Goal: Task Accomplishment & Management: Complete application form

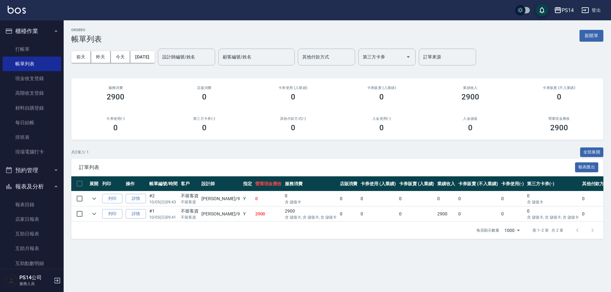
click at [28, 46] on link "打帳單" at bounding box center [32, 49] width 59 height 15
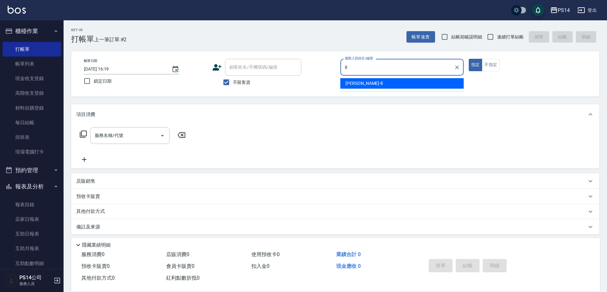
type input "[PERSON_NAME]-8"
type button "true"
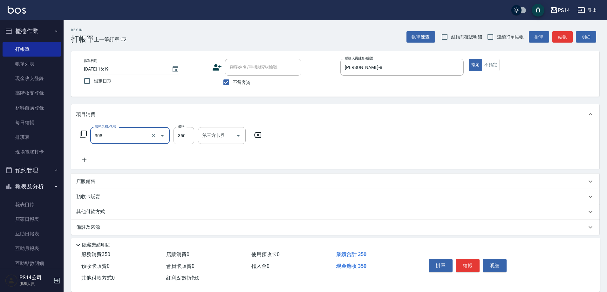
type input "洗+剪(308)"
type input "[PERSON_NAME]-18"
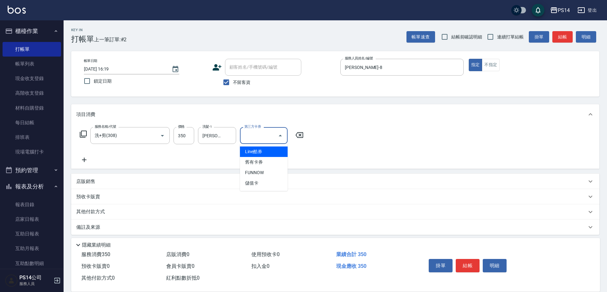
type input "儲值卡"
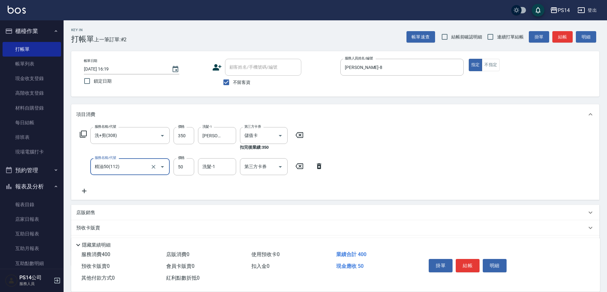
type input "精油50(112)"
type input "[PERSON_NAME]-18"
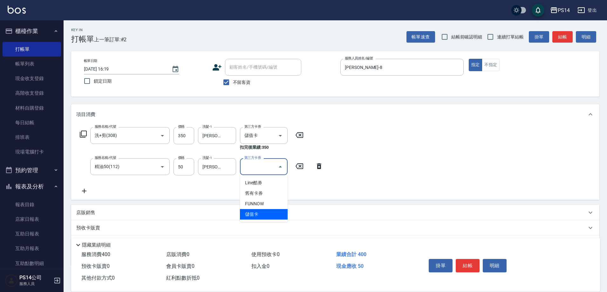
type input "儲值卡"
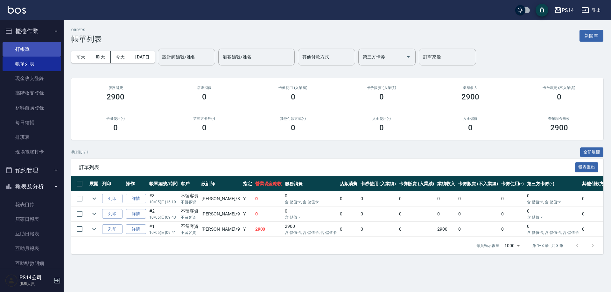
click at [44, 46] on link "打帳單" at bounding box center [32, 49] width 59 height 15
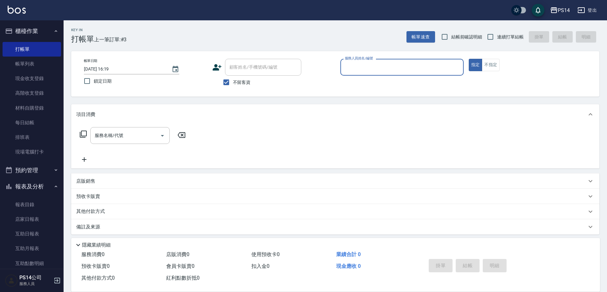
click at [104, 79] on span "鎖定日期" at bounding box center [103, 81] width 18 height 7
click at [94, 79] on input "鎖定日期" at bounding box center [86, 80] width 13 height 13
click at [90, 75] on input "鎖定日期" at bounding box center [86, 80] width 13 height 13
checkbox input "false"
click at [512, 36] on span "連續打單結帳" at bounding box center [510, 37] width 27 height 7
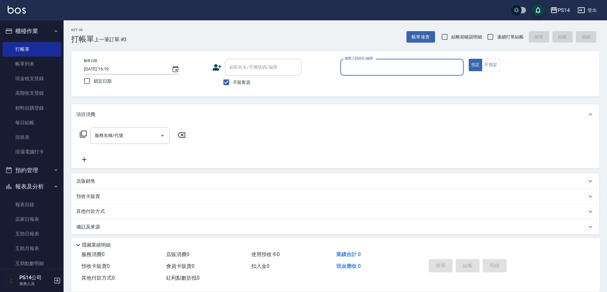
click at [497, 36] on input "連續打單結帳" at bounding box center [490, 36] width 13 height 13
checkbox input "true"
click at [424, 74] on div "服務人員姓名/編號" at bounding box center [402, 67] width 123 height 17
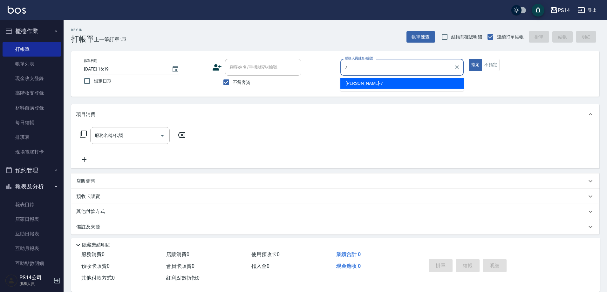
type input "[PERSON_NAME]-7"
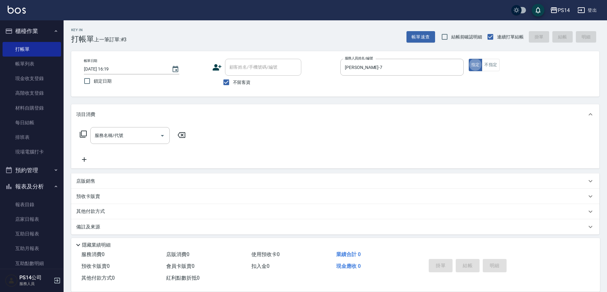
type button "true"
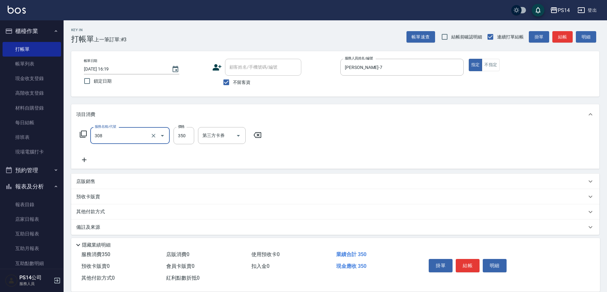
type input "洗+剪(308)"
type input "[PERSON_NAME]-18"
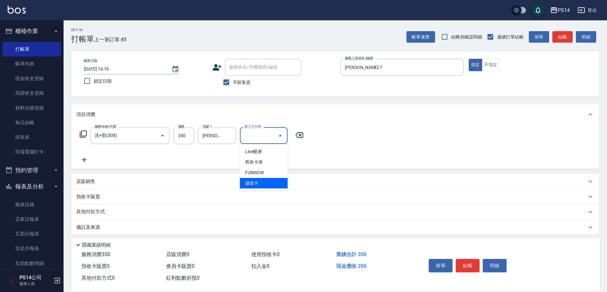
type input "儲值卡"
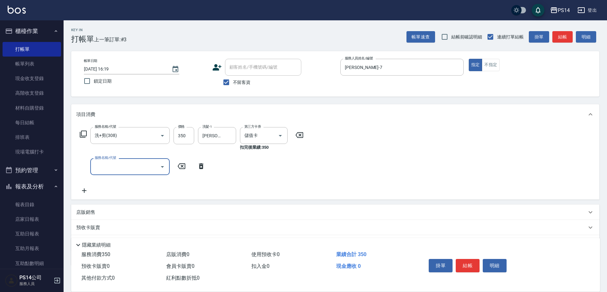
type input "6"
type input "精油50(112)"
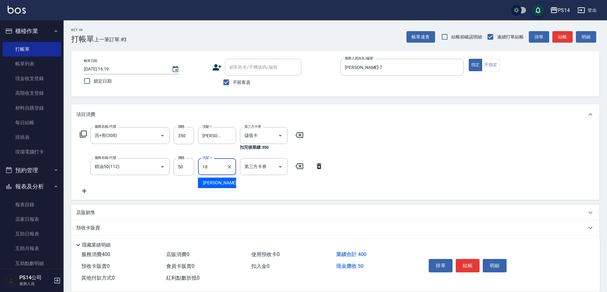
type input "[PERSON_NAME]-18"
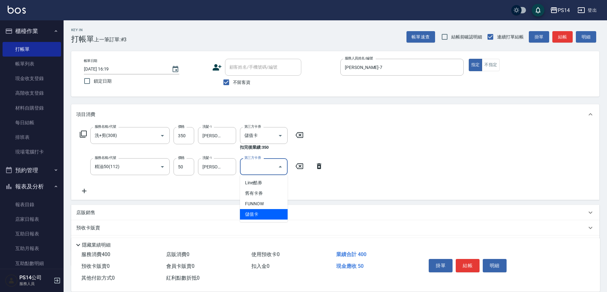
type input "儲值卡"
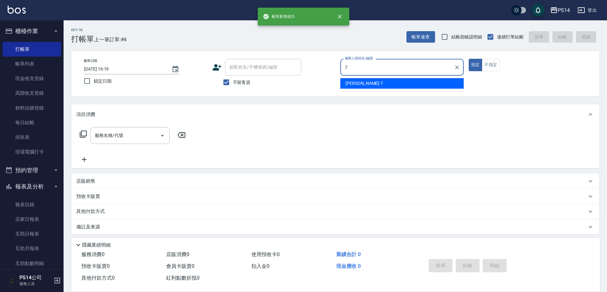
type input "[PERSON_NAME]-7"
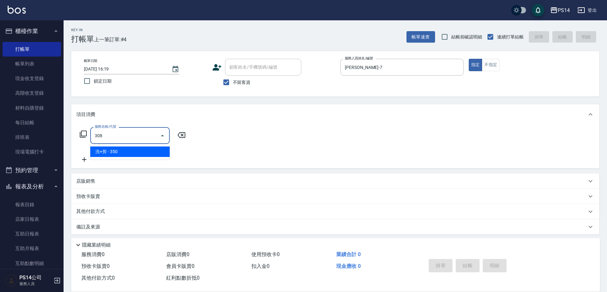
type input "洗+剪(308)"
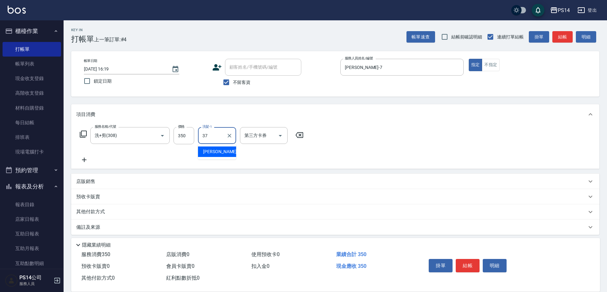
type input "[PERSON_NAME]-37"
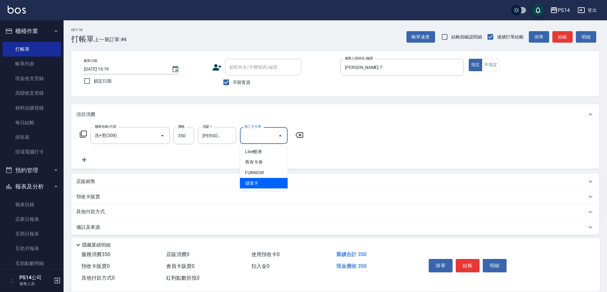
type input "儲值卡"
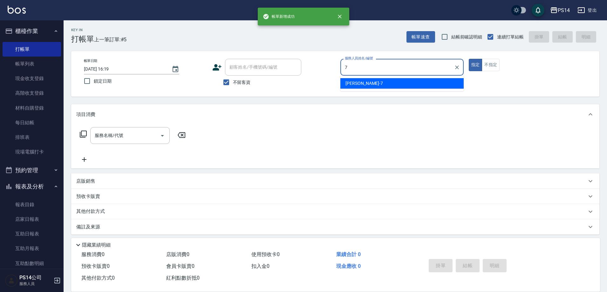
type input "[PERSON_NAME]-7"
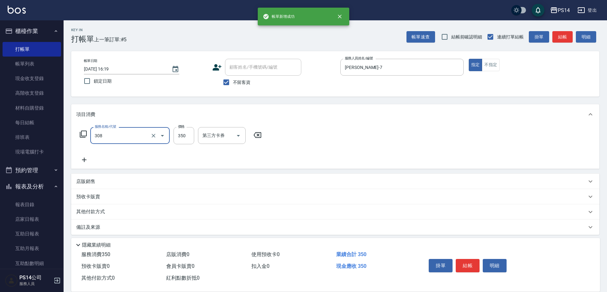
type input "洗+剪(308)"
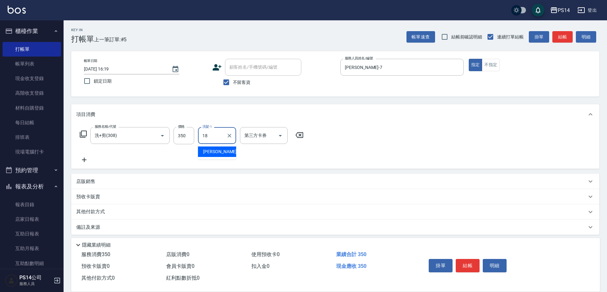
type input "[PERSON_NAME]-18"
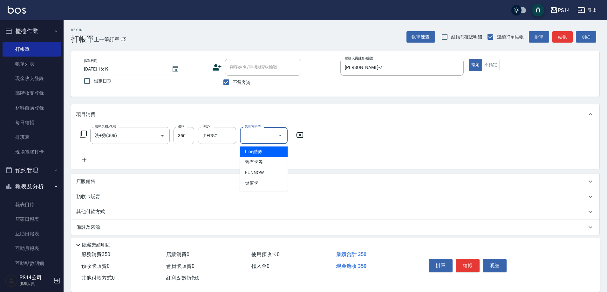
type input "儲值卡"
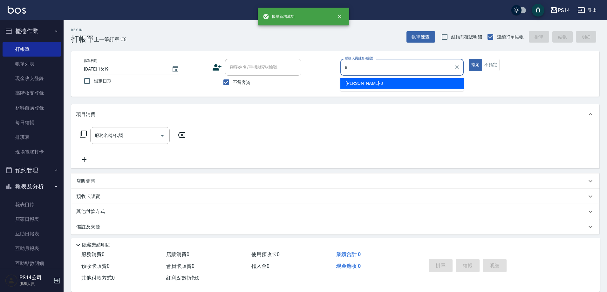
type input "[PERSON_NAME]-8"
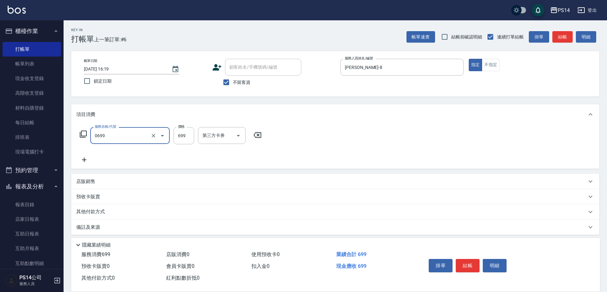
type input "精油SPA(0699)"
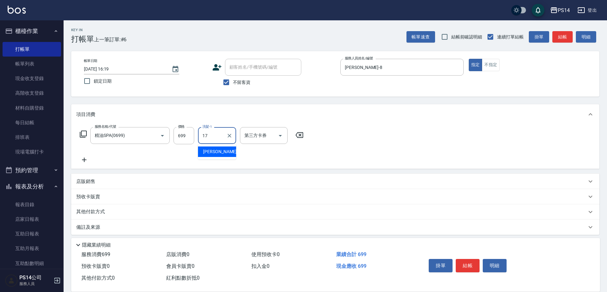
type input "[PERSON_NAME]-17"
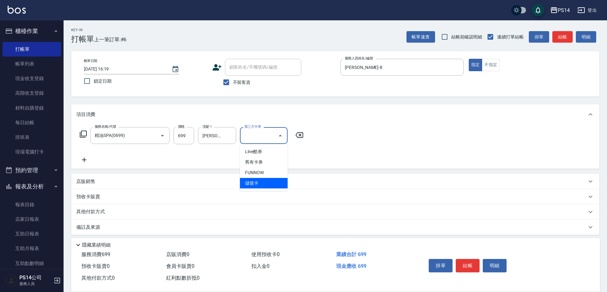
type input "儲值卡"
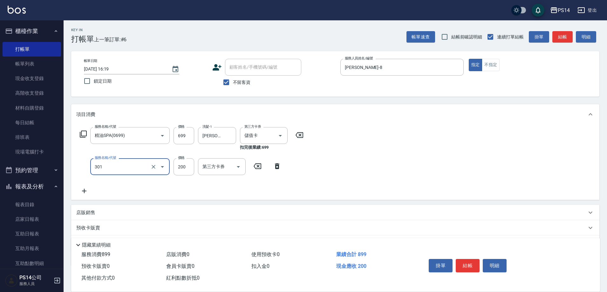
type input "剪髮(301)"
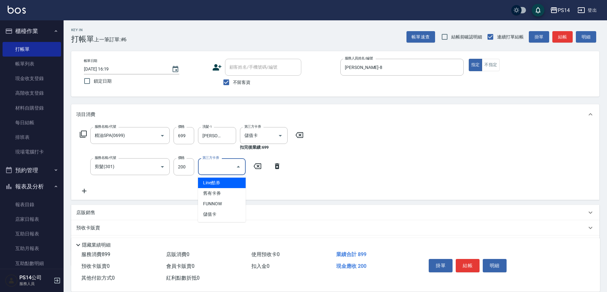
type input "儲值卡"
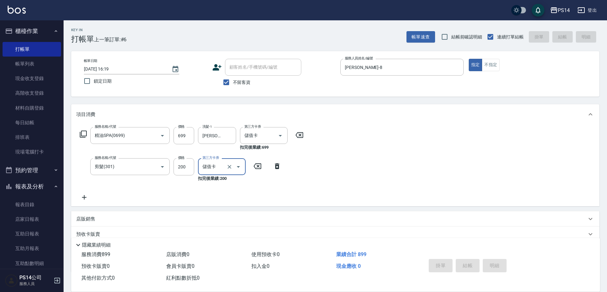
type input "[DATE] 16:20"
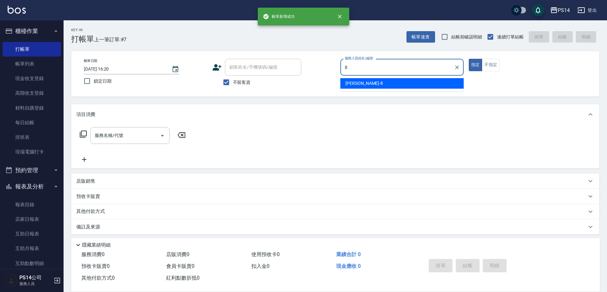
type input "[PERSON_NAME]-8"
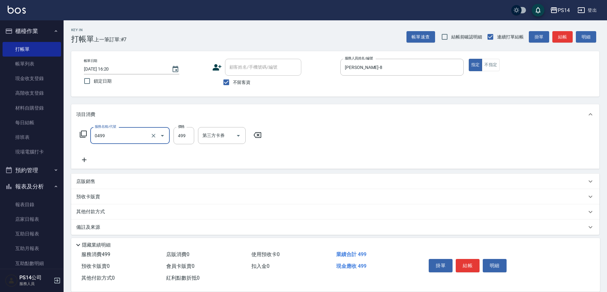
type input "[PERSON_NAME]499(0499)"
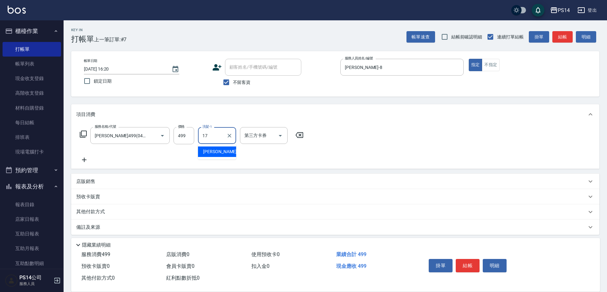
type input "[PERSON_NAME]-17"
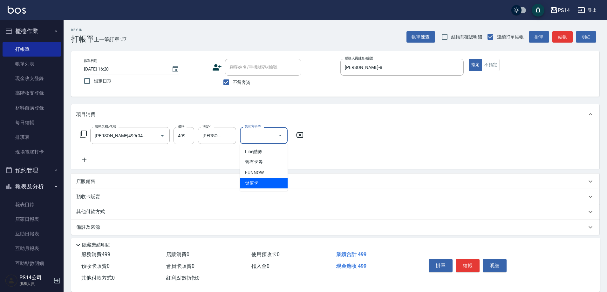
type input "儲值卡"
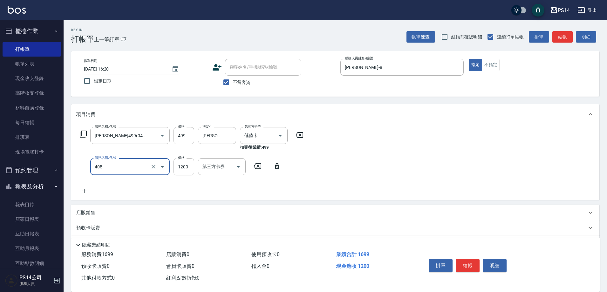
type input "1200護(405)"
type input "1200"
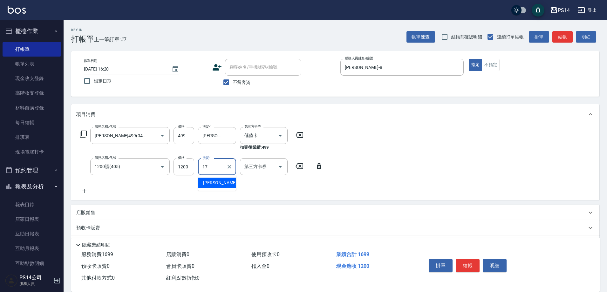
type input "[PERSON_NAME]-17"
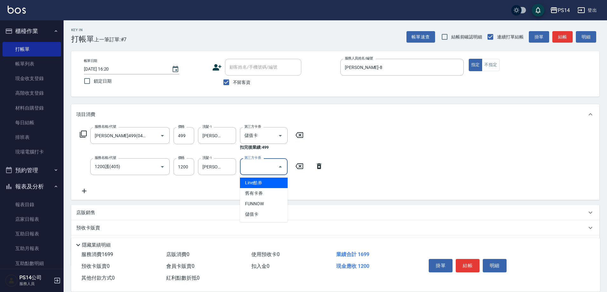
type input "儲值卡"
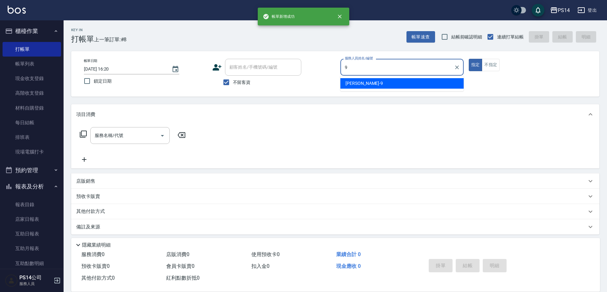
type input "[PERSON_NAME]-9"
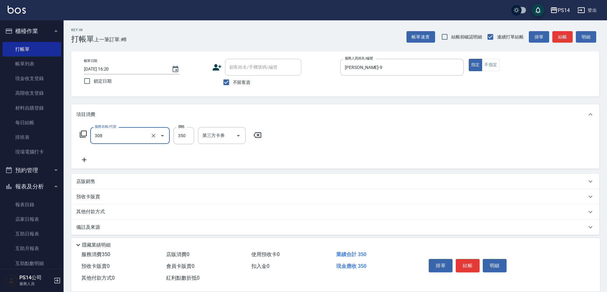
type input "洗+剪(308)"
type input "[PERSON_NAME]-28"
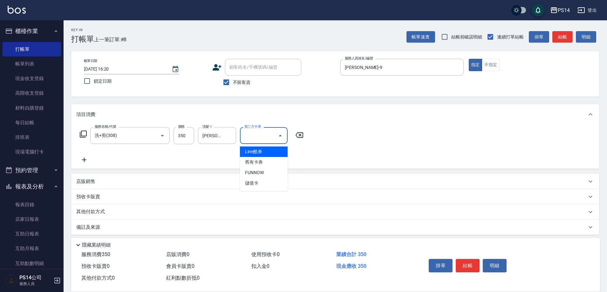
type input "儲值卡"
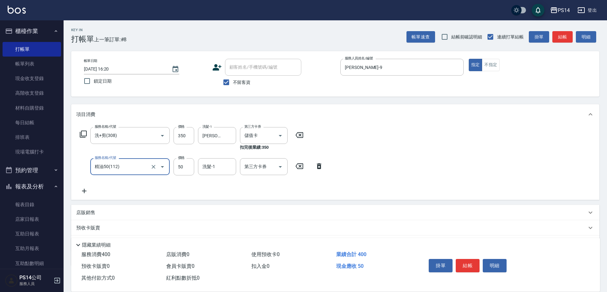
type input "精油50(112)"
type input "[PERSON_NAME]-28"
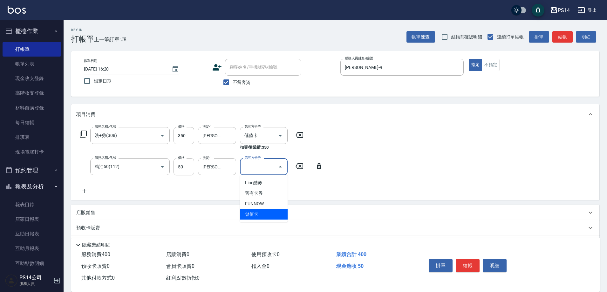
type input "儲值卡"
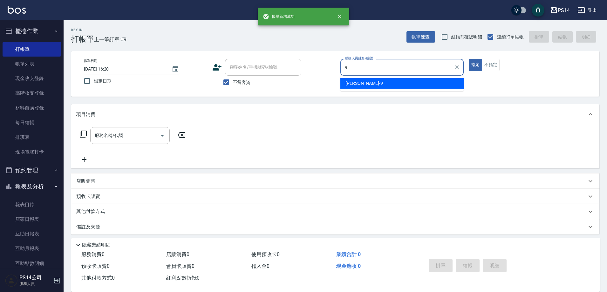
type input "[PERSON_NAME]-9"
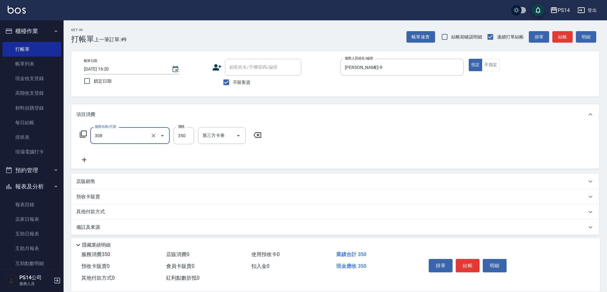
type input "洗+剪(308)"
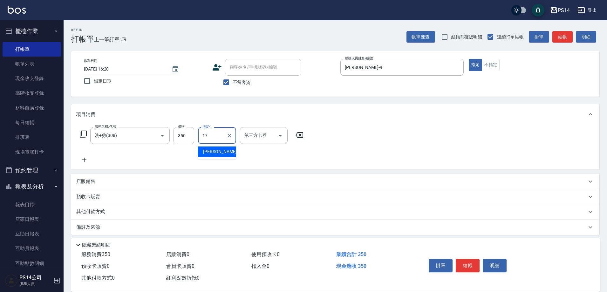
type input "[PERSON_NAME]-17"
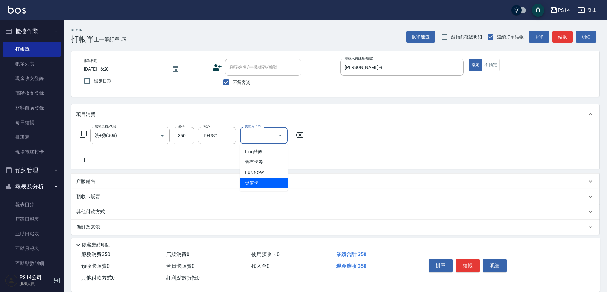
type input "儲值卡"
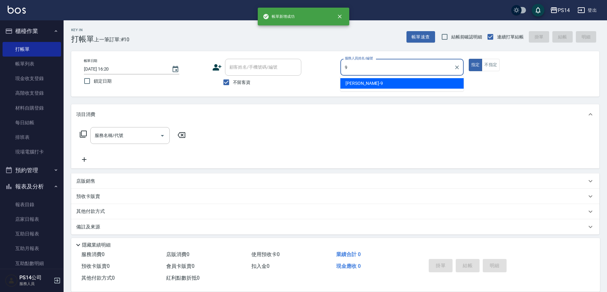
type input "[PERSON_NAME]-9"
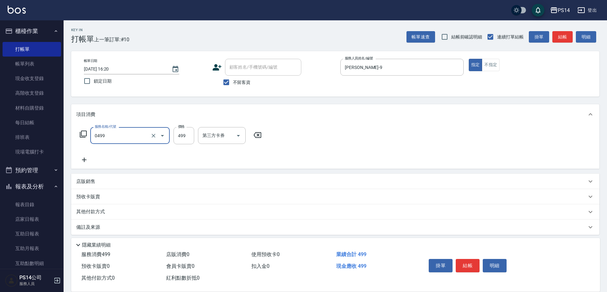
type input "[PERSON_NAME]499(0499)"
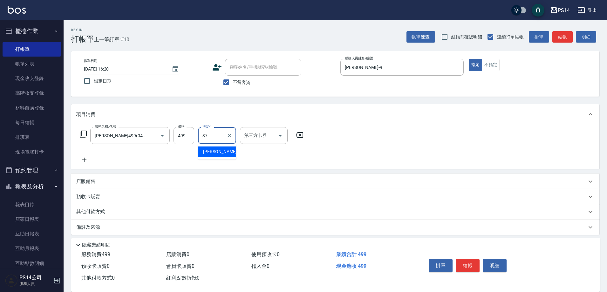
type input "[PERSON_NAME]-37"
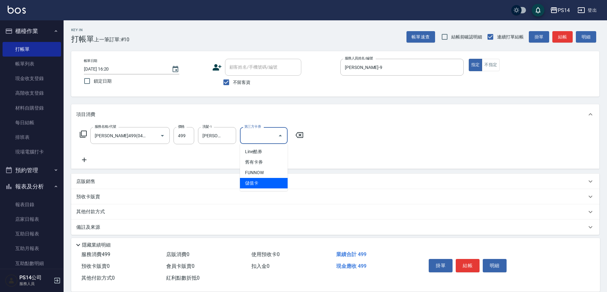
type input "儲值卡"
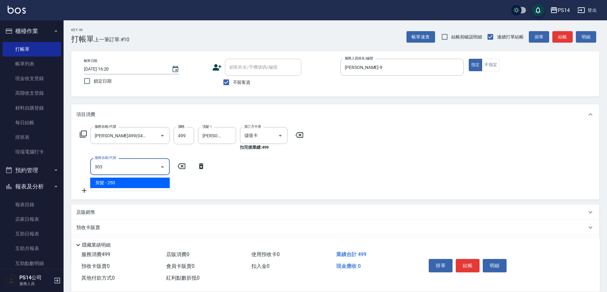
type input "剪髮(303)"
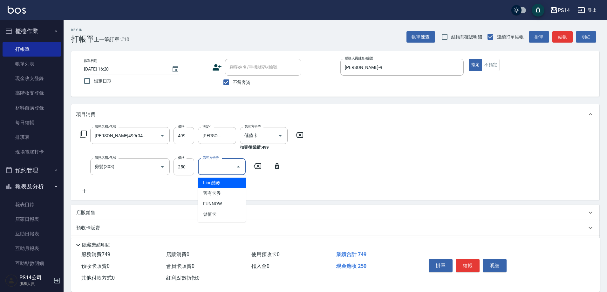
type input "儲值卡"
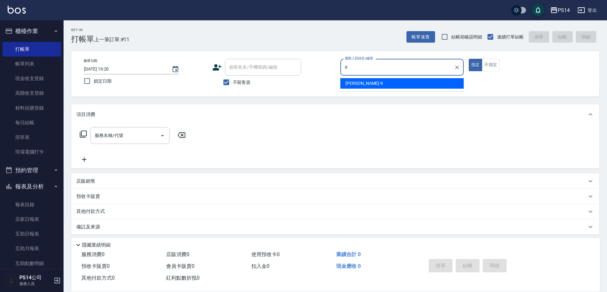
type input "[PERSON_NAME]-9"
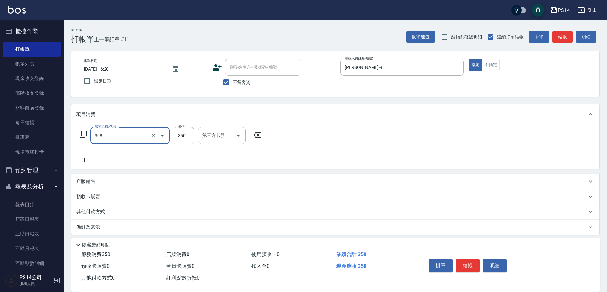
type input "洗+剪(308)"
type input "[PERSON_NAME]-26"
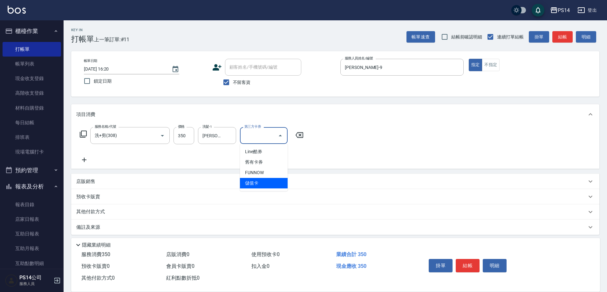
type input "儲值卡"
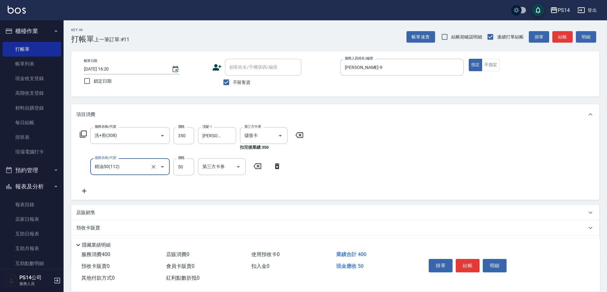
type input "精油50(112)"
type input "50"
type input "[PERSON_NAME]-26"
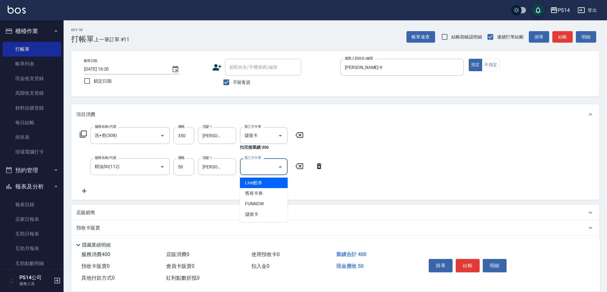
type input "儲值卡"
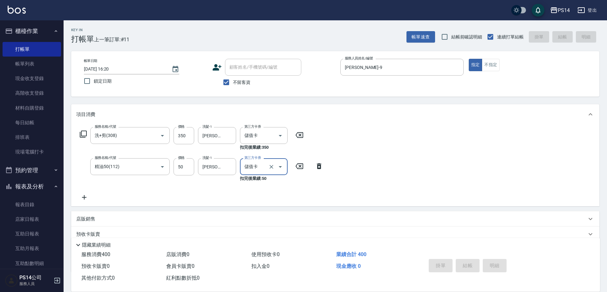
type input "[DATE] 16:21"
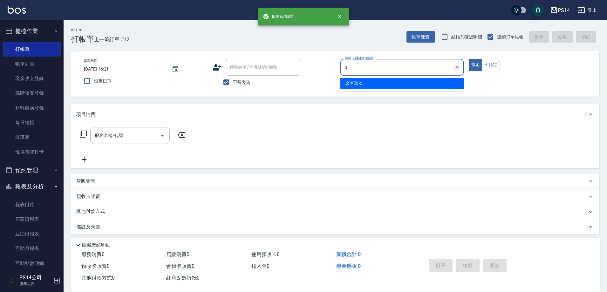
type input "[PERSON_NAME]-3"
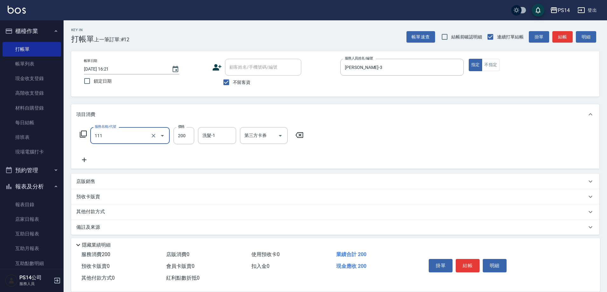
type input "200(111)"
type input "[PERSON_NAME]-26"
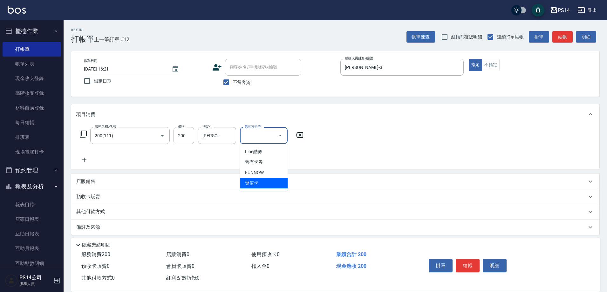
type input "儲值卡"
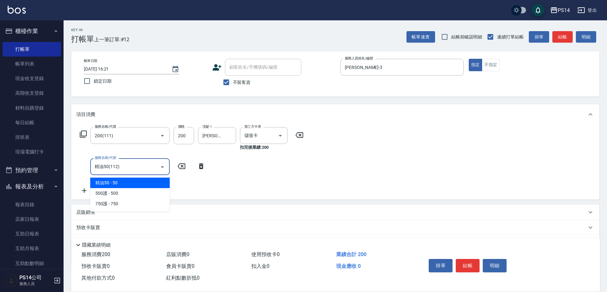
type input "精油50(112)"
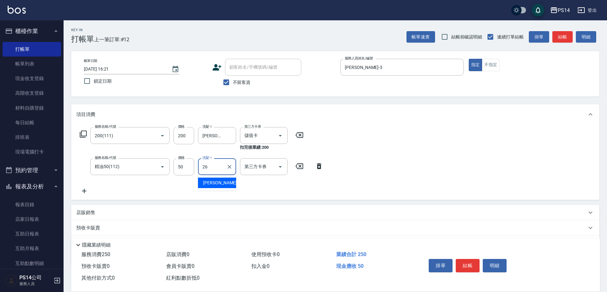
type input "[PERSON_NAME]-26"
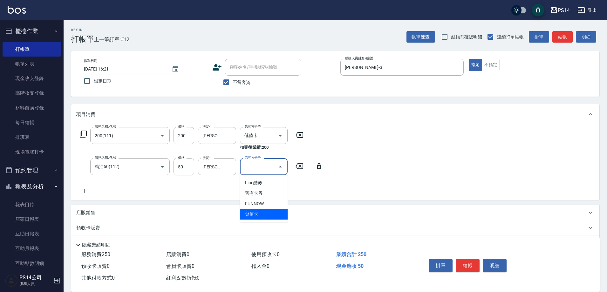
type input "儲值卡"
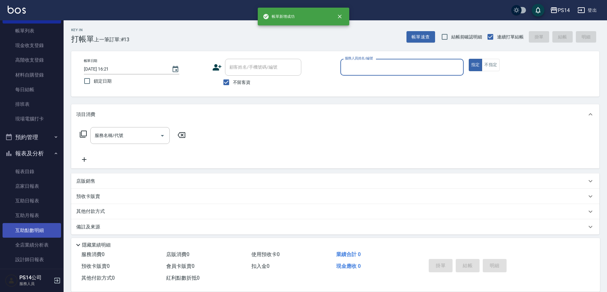
scroll to position [64, 0]
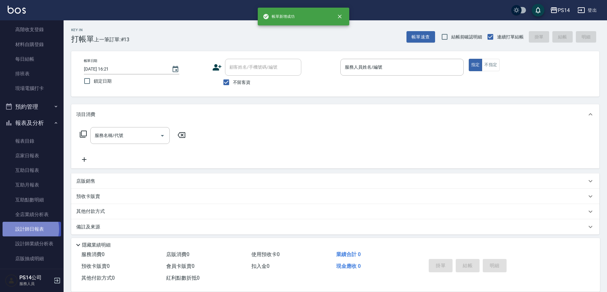
click at [25, 229] on link "設計師日報表" at bounding box center [32, 229] width 59 height 15
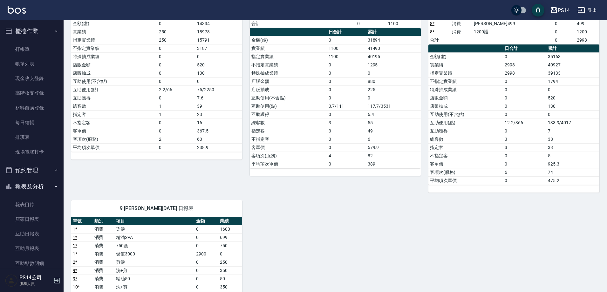
scroll to position [83, 0]
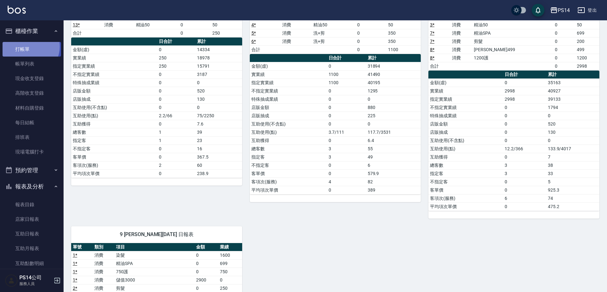
click at [29, 46] on link "打帳單" at bounding box center [32, 49] width 59 height 15
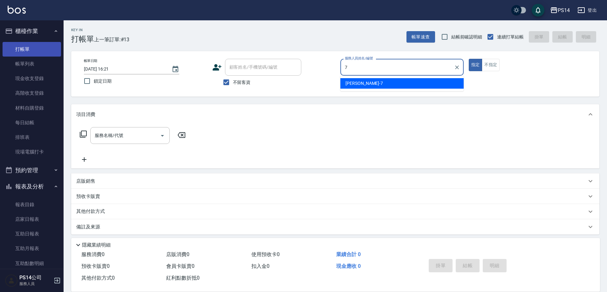
type input "[PERSON_NAME]-7"
type button "true"
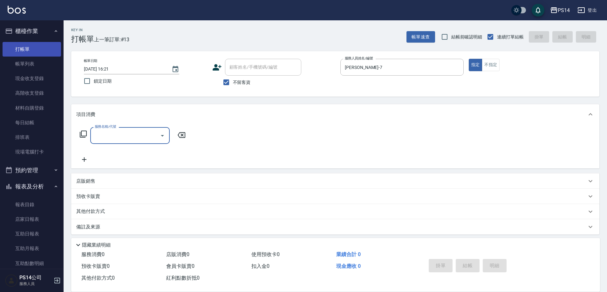
type input "5"
type input "300護(401)"
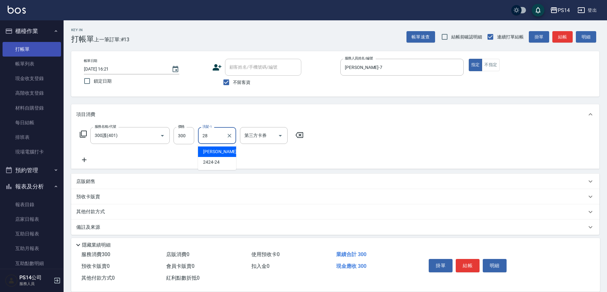
type input "[PERSON_NAME]-28"
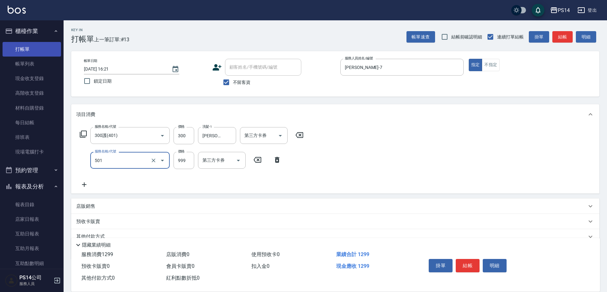
type input "染髮(501)"
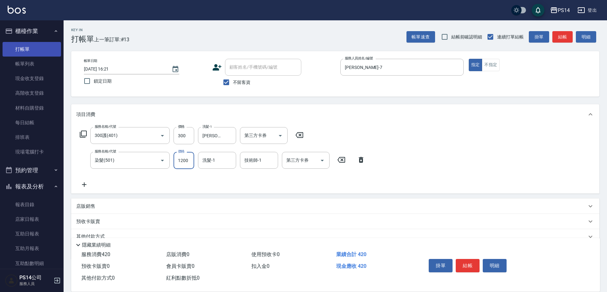
type input "1200"
type input "[PERSON_NAME]-28"
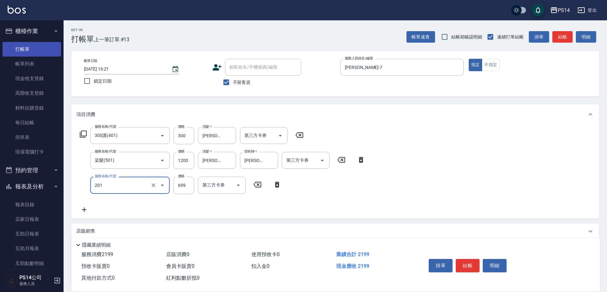
type input "基礎燙(201)"
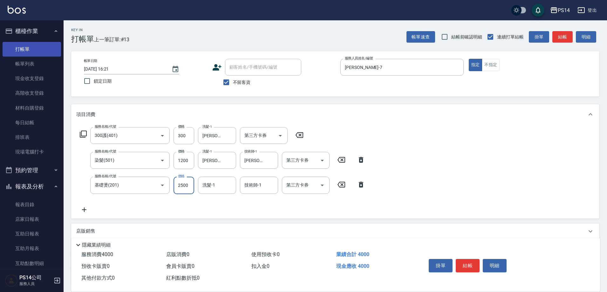
type input "2500"
type input "[PERSON_NAME]-28"
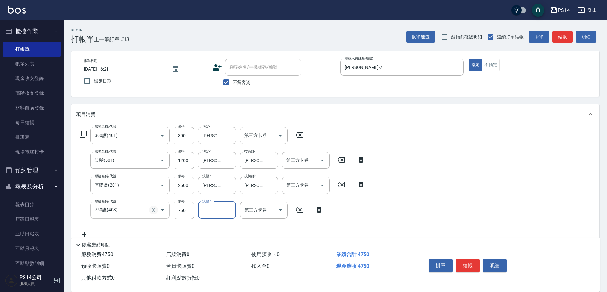
click at [154, 210] on icon "Clear" at bounding box center [154, 210] width 4 height 4
type input "500護(402)"
type input "[PERSON_NAME]-28"
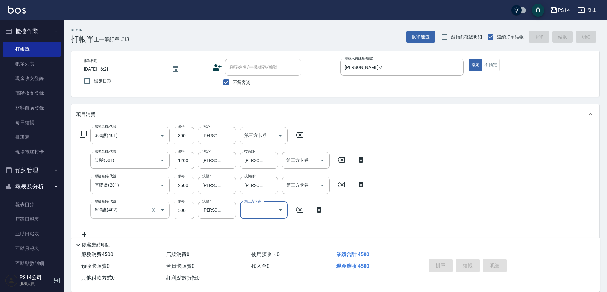
type input "[DATE] 16:28"
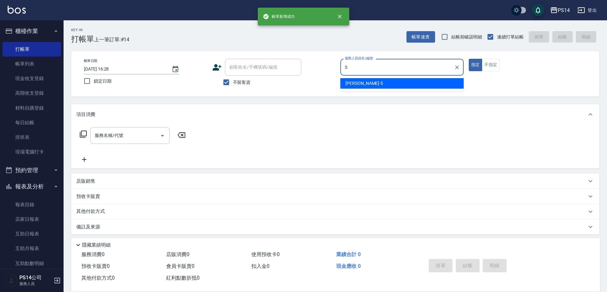
type input "[PERSON_NAME]-5"
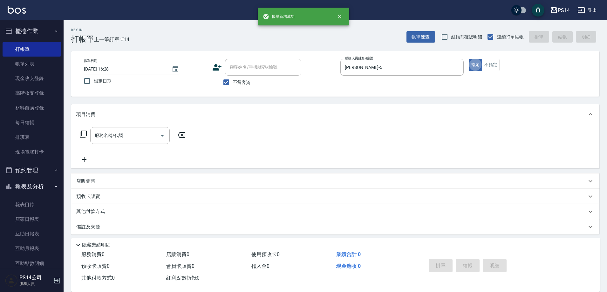
type input "3"
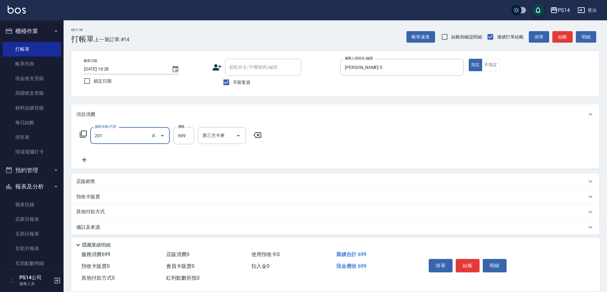
type input "基礎燙(201)"
type input "1500"
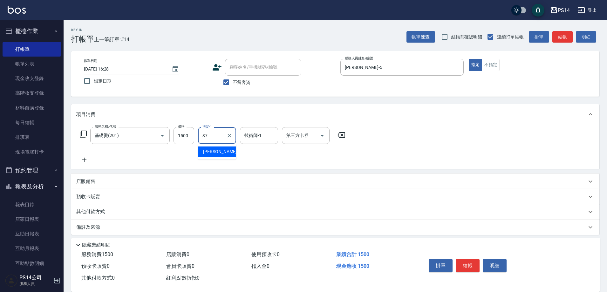
type input "[PERSON_NAME]-37"
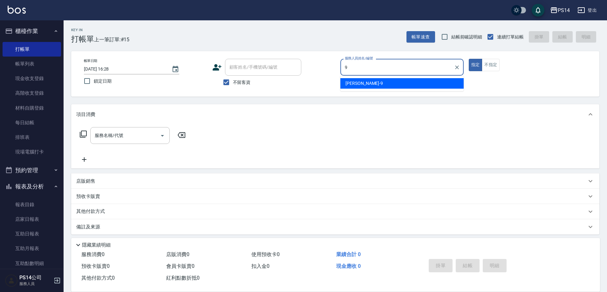
type input "[PERSON_NAME]-9"
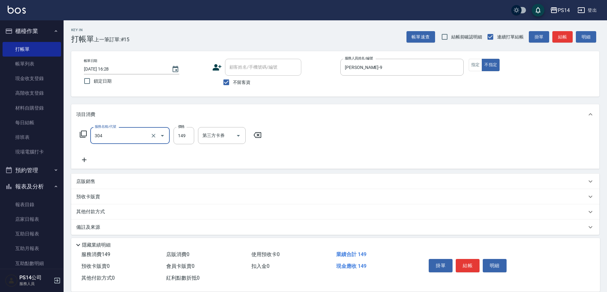
type input "剪髮(304)"
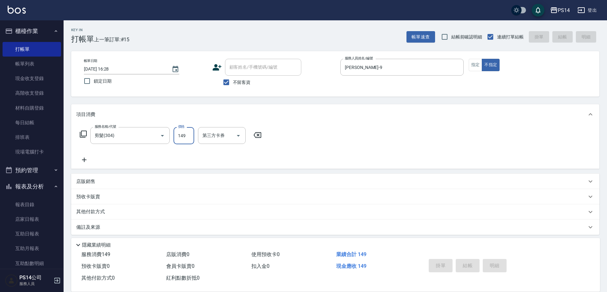
type input "[DATE] 16:41"
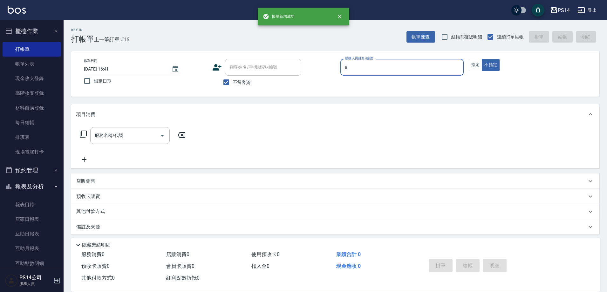
type input "[PERSON_NAME]-8"
type button "false"
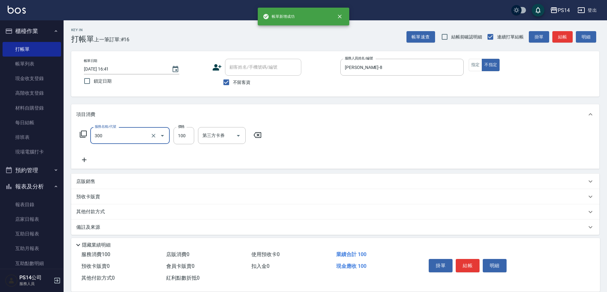
type input "剪髮(300)"
type input "50"
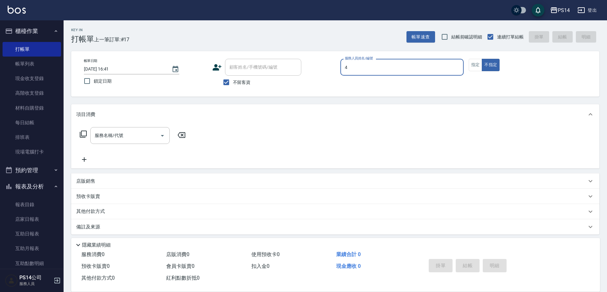
type input "[PERSON_NAME]-4"
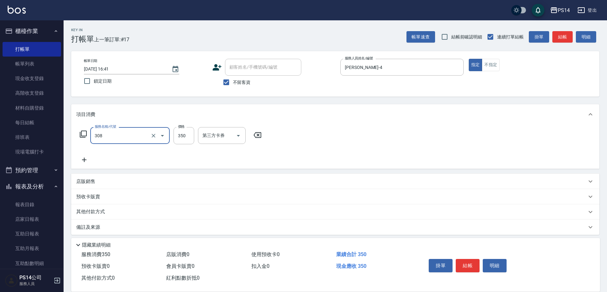
type input "洗+剪(308)"
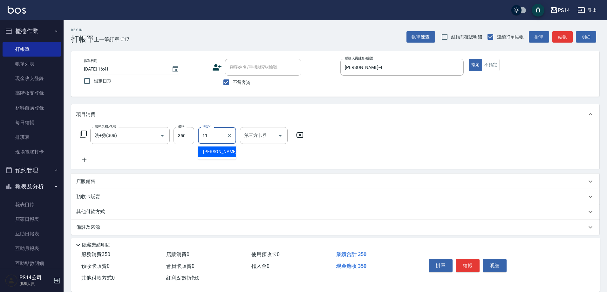
type input "[PERSON_NAME]-11"
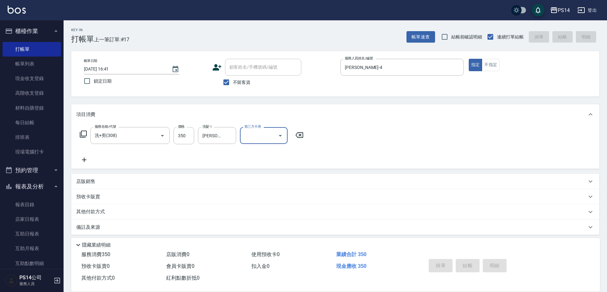
type input "[DATE] 16:44"
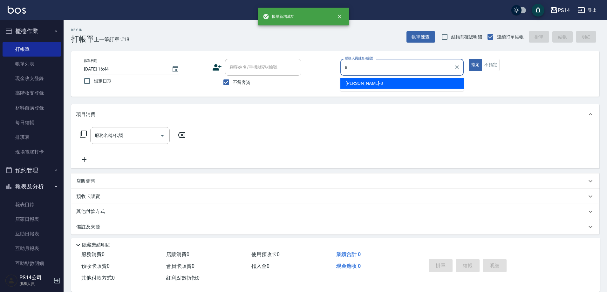
type input "[PERSON_NAME]-8"
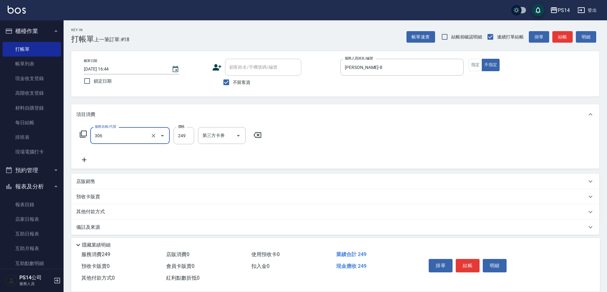
type input "剪髮(306)"
type input "[PERSON_NAME]-18"
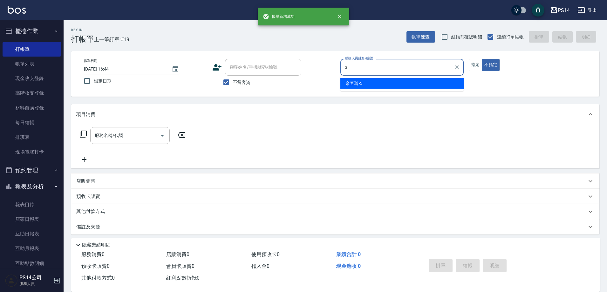
type input "[PERSON_NAME]-3"
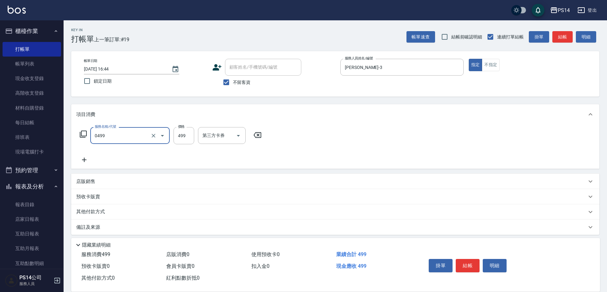
type input "[PERSON_NAME]499(0499)"
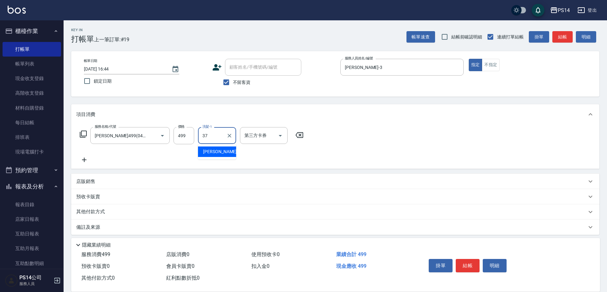
type input "[PERSON_NAME]-37"
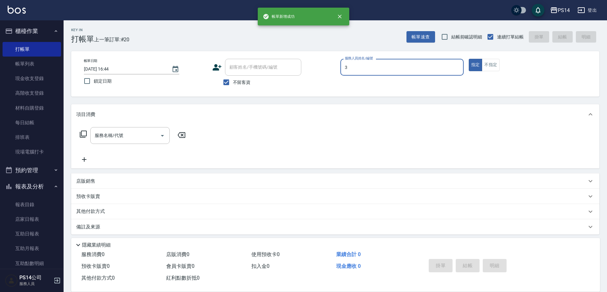
type input "[PERSON_NAME]-3"
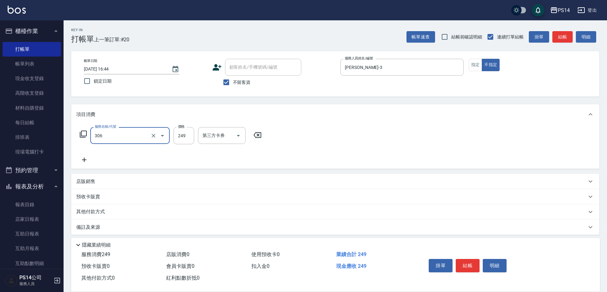
type input "剪髮(306)"
type input "[PERSON_NAME]-28"
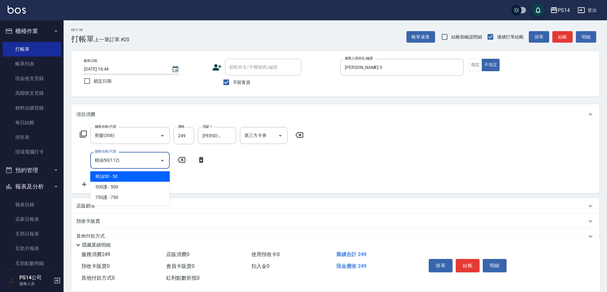
type input "精油50(112)"
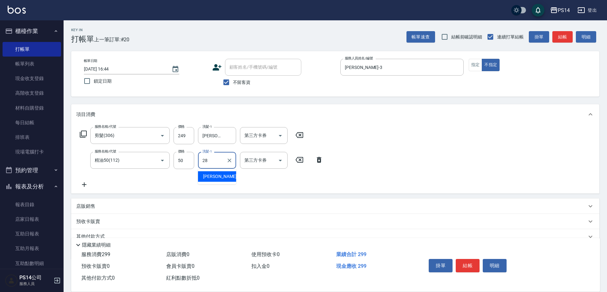
type input "[PERSON_NAME]-28"
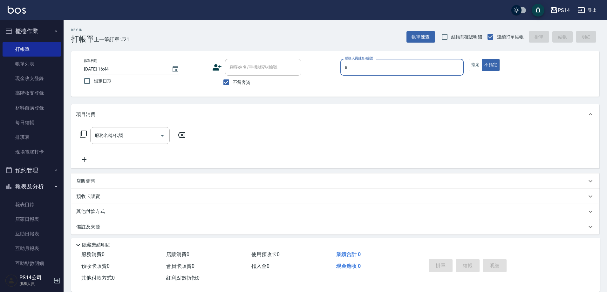
type input "[PERSON_NAME]-8"
type input "3"
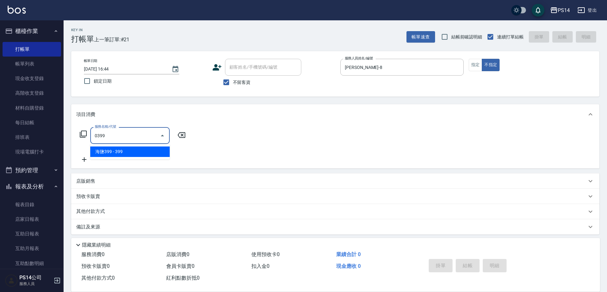
type input "海鹽399(0399)"
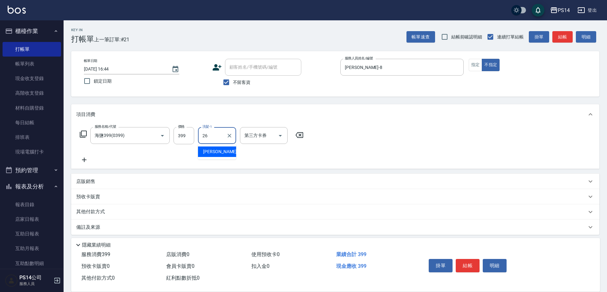
type input "[PERSON_NAME]-26"
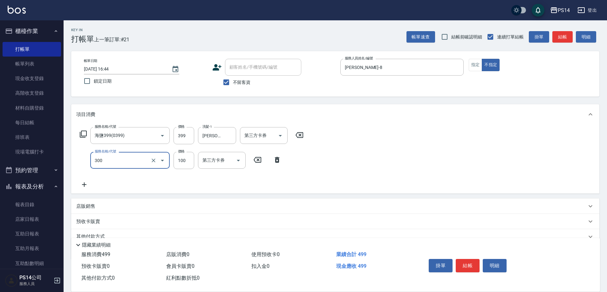
type input "剪髮(300)"
type input "50"
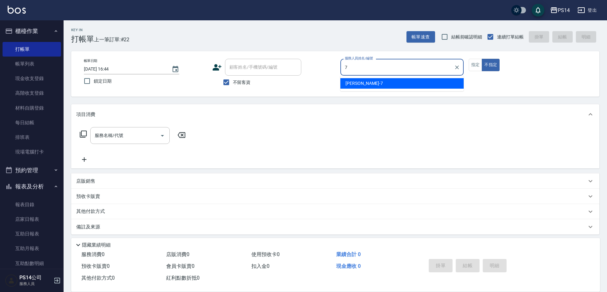
type input "[PERSON_NAME]-7"
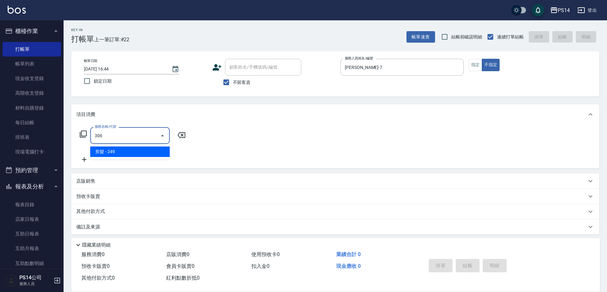
type input "剪髮(306)"
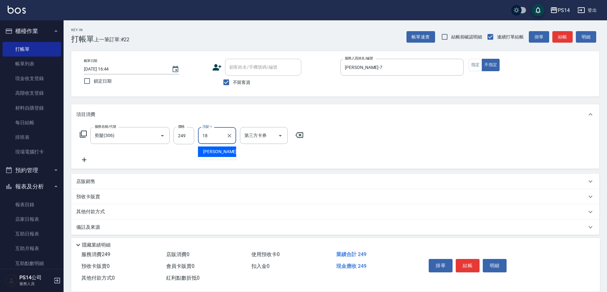
type input "[PERSON_NAME]-18"
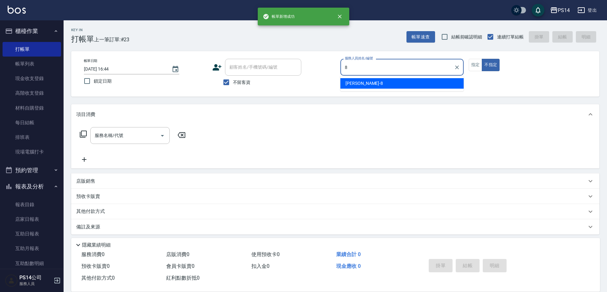
type input "[PERSON_NAME]-8"
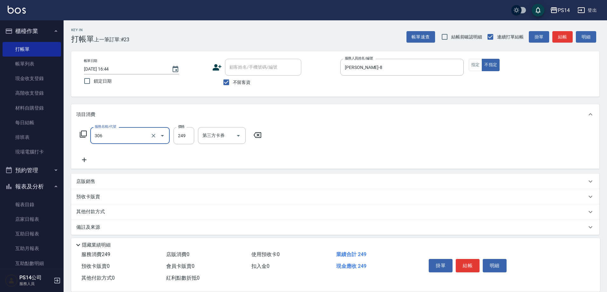
type input "剪髮(306)"
type input "[PERSON_NAME]-17"
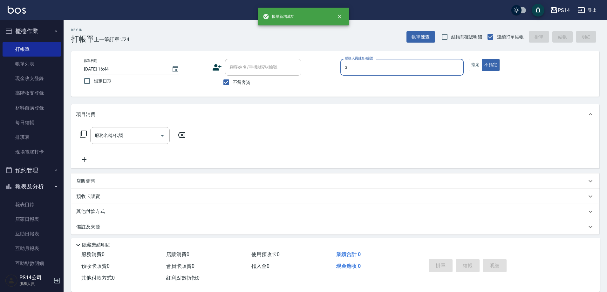
type input "[PERSON_NAME]-3"
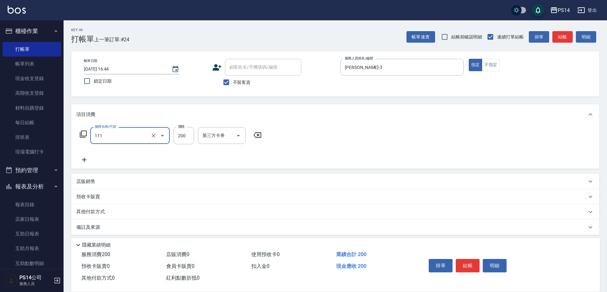
type input "200(111)"
type input "[PERSON_NAME]-26"
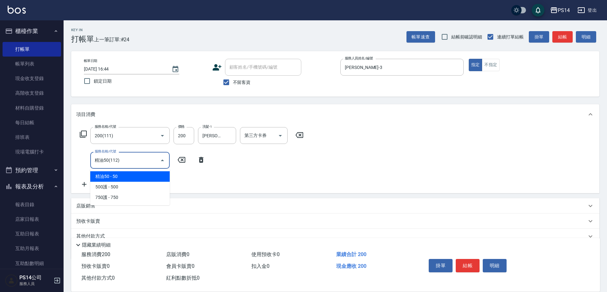
type input "精油50(112)"
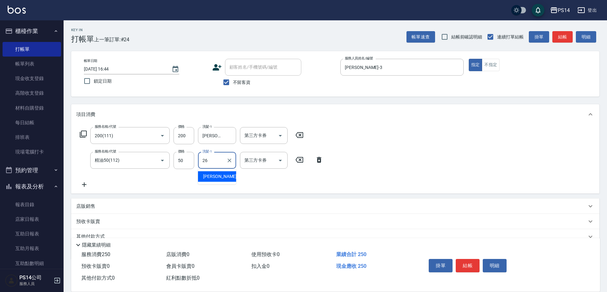
type input "[PERSON_NAME]-26"
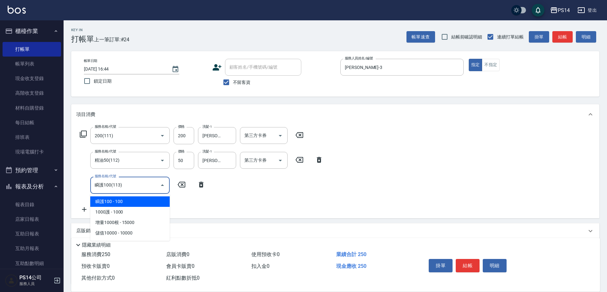
type input "瞬護100(113)"
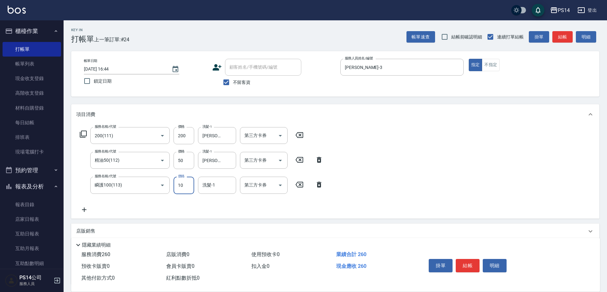
type input "100"
type input "[PERSON_NAME]-26"
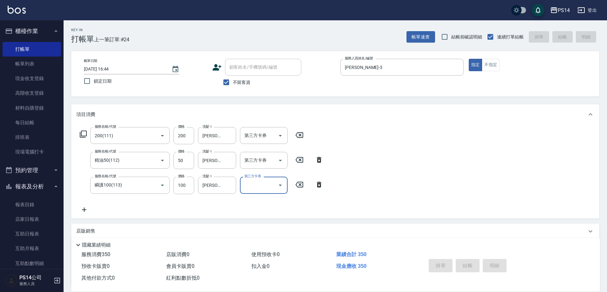
type input "[DATE] 16:45"
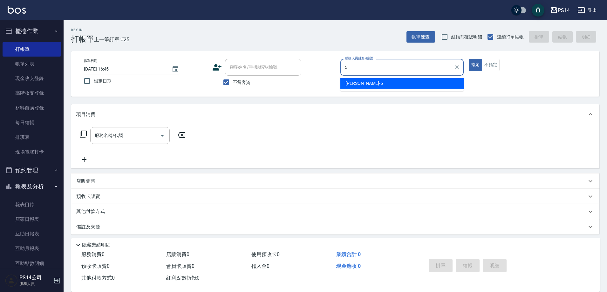
type input "[PERSON_NAME]-5"
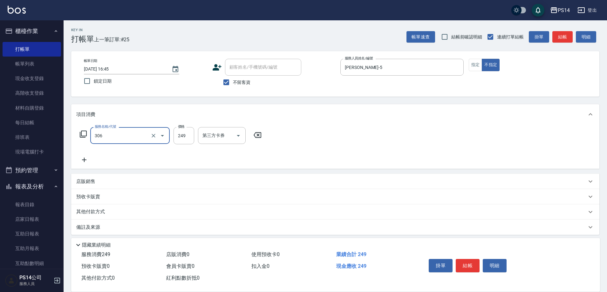
type input "剪髮(306)"
type input "[PERSON_NAME]-37"
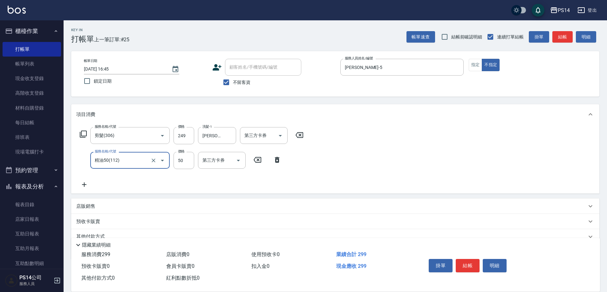
type input "精油50(112)"
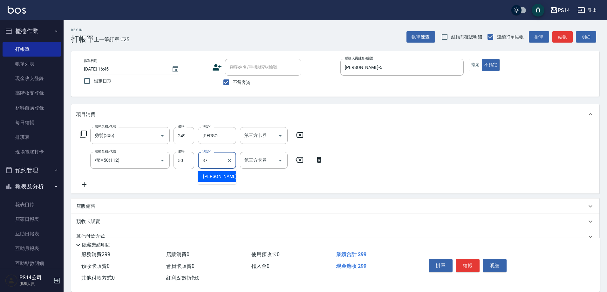
type input "[PERSON_NAME]-37"
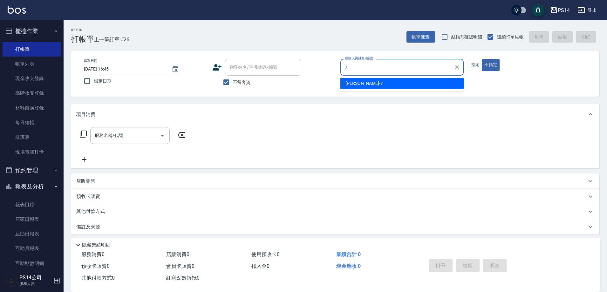
type input "[PERSON_NAME]-7"
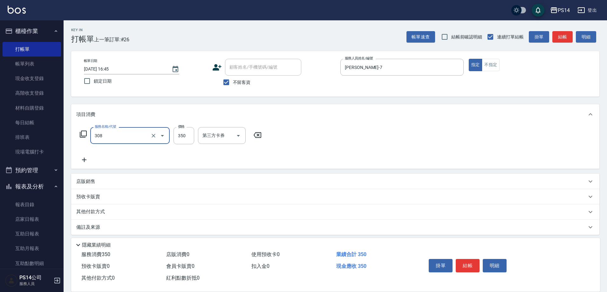
type input "洗+剪(308)"
type input "[PERSON_NAME]-18"
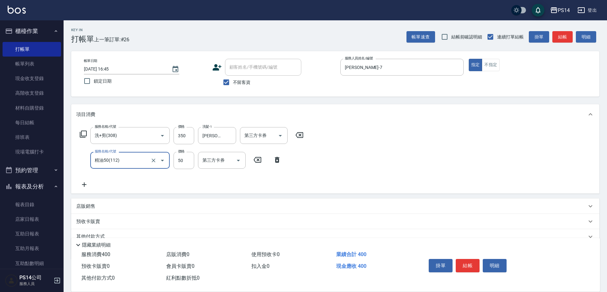
type input "精油50(112)"
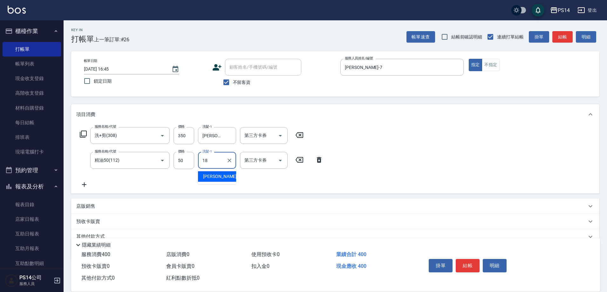
type input "[PERSON_NAME]-18"
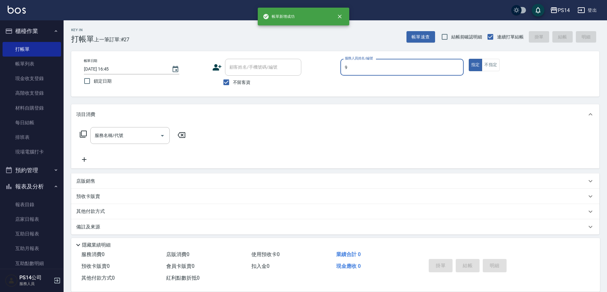
type input "[PERSON_NAME]-9"
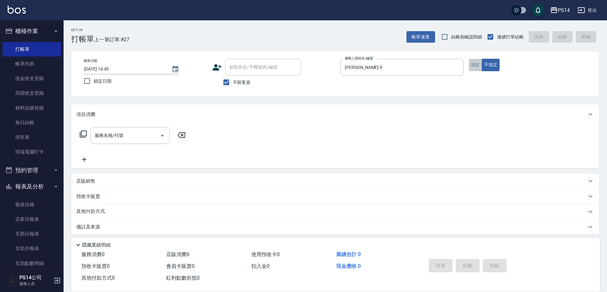
click at [473, 63] on button "指定" at bounding box center [476, 65] width 14 height 12
drag, startPoint x: 105, startPoint y: 141, endPoint x: 113, endPoint y: 128, distance: 15.0
click at [107, 139] on input "服務名稱/代號" at bounding box center [125, 135] width 64 height 11
type input "1"
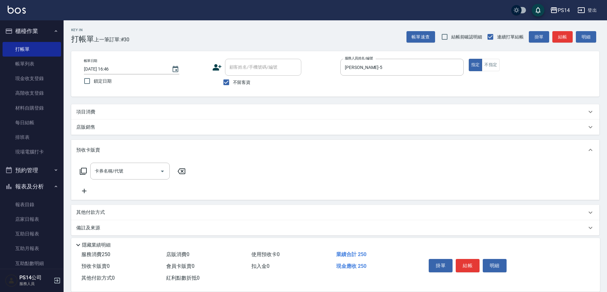
click at [118, 123] on div "店販銷售" at bounding box center [335, 127] width 529 height 15
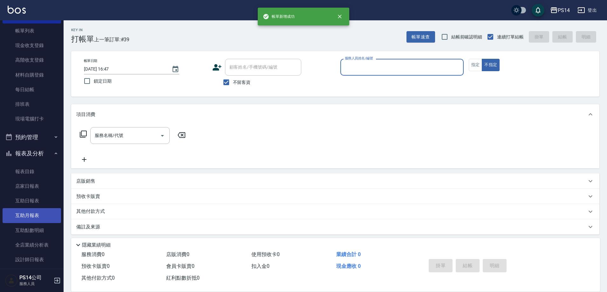
scroll to position [64, 0]
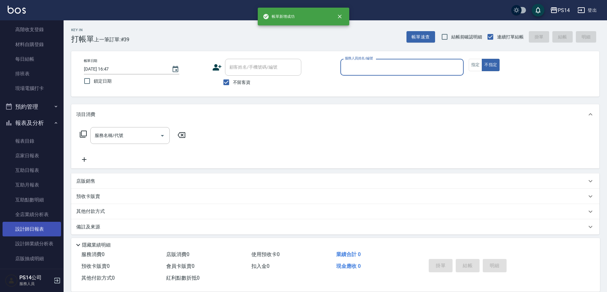
click at [40, 230] on link "設計師日報表" at bounding box center [32, 229] width 59 height 15
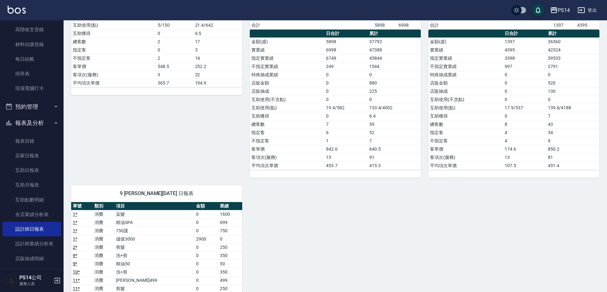
scroll to position [541, 0]
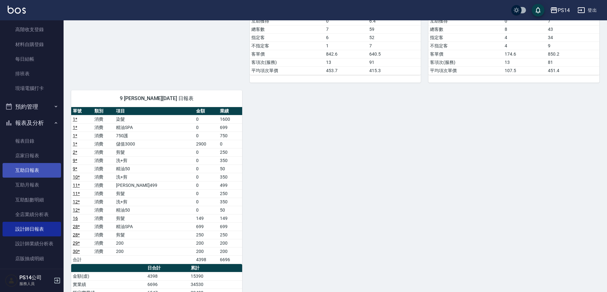
click at [34, 171] on link "互助日報表" at bounding box center [32, 170] width 59 height 15
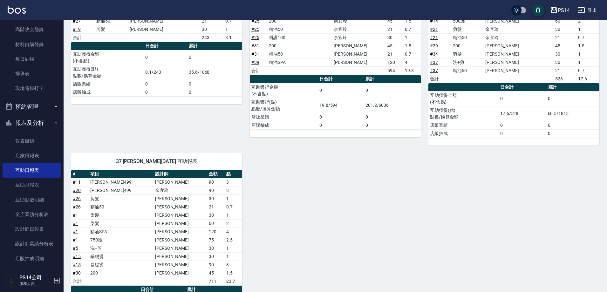
scroll to position [401, 0]
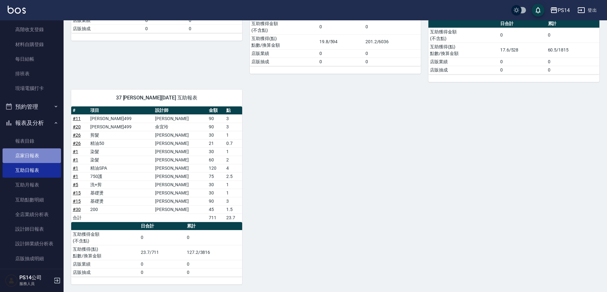
click at [34, 154] on link "店家日報表" at bounding box center [32, 156] width 59 height 15
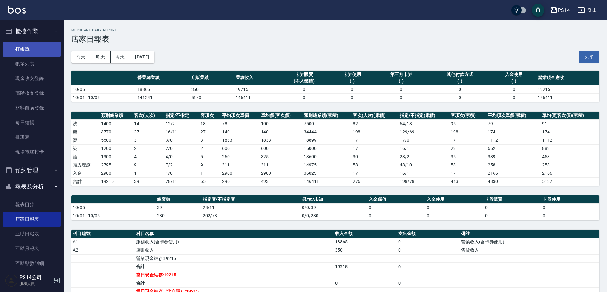
click at [31, 46] on link "打帳單" at bounding box center [32, 49] width 59 height 15
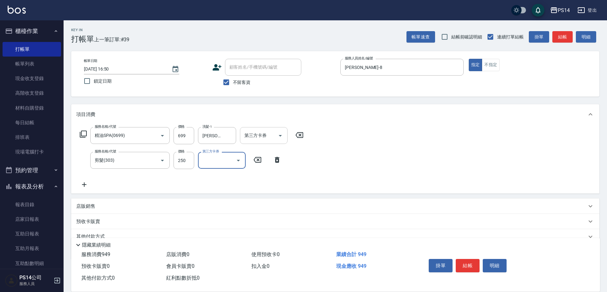
click at [282, 137] on icon "Open" at bounding box center [281, 136] width 8 height 8
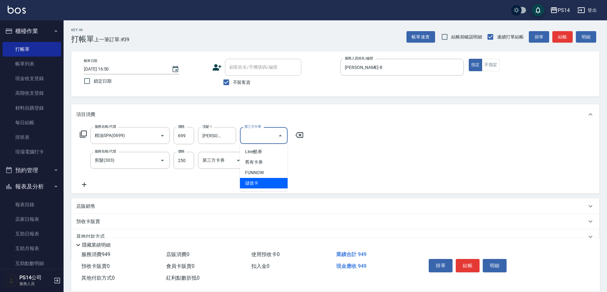
click at [270, 185] on span "儲值卡" at bounding box center [264, 183] width 48 height 10
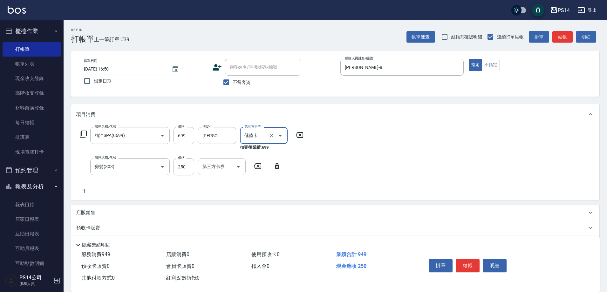
click at [236, 166] on icon "Open" at bounding box center [239, 167] width 8 height 8
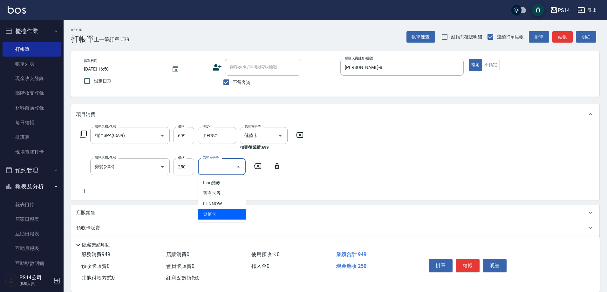
click at [217, 216] on span "儲值卡" at bounding box center [222, 214] width 48 height 10
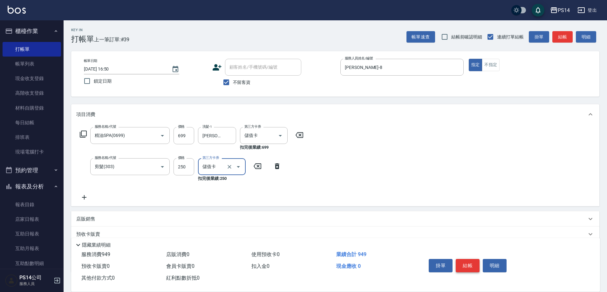
click at [463, 264] on button "結帳" at bounding box center [468, 265] width 24 height 13
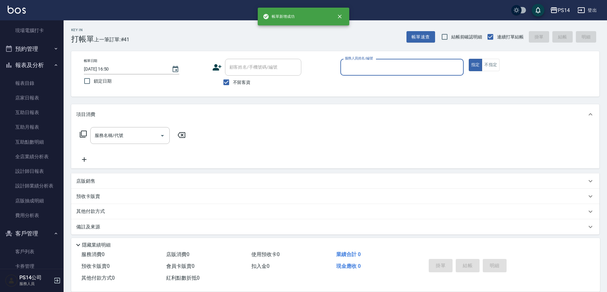
scroll to position [127, 0]
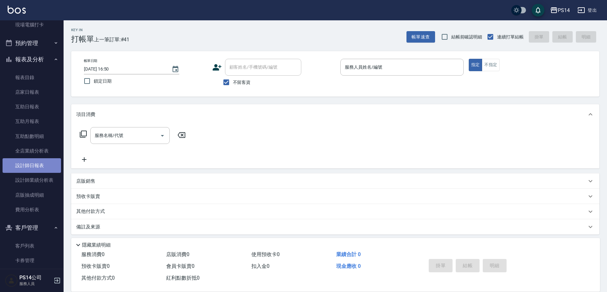
click at [38, 171] on link "設計師日報表" at bounding box center [32, 165] width 59 height 15
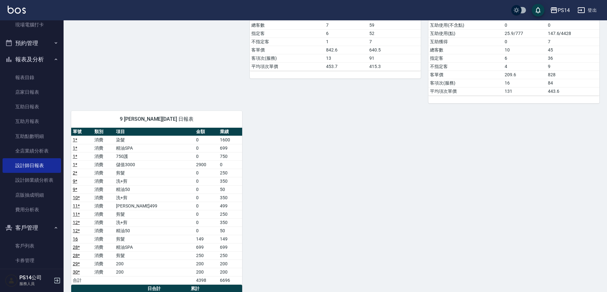
scroll to position [636, 0]
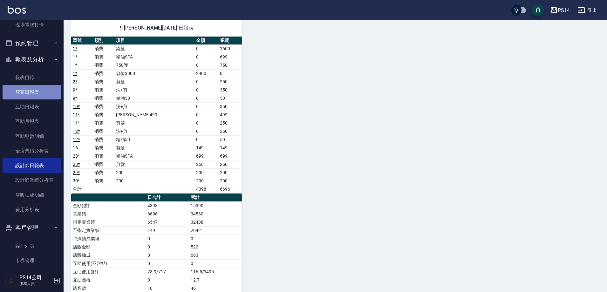
click at [33, 97] on link "店家日報表" at bounding box center [32, 92] width 59 height 15
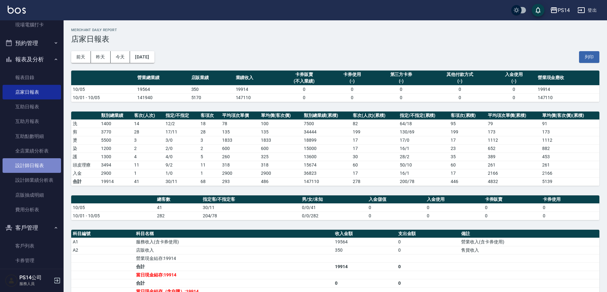
click at [47, 167] on link "設計師日報表" at bounding box center [32, 165] width 59 height 15
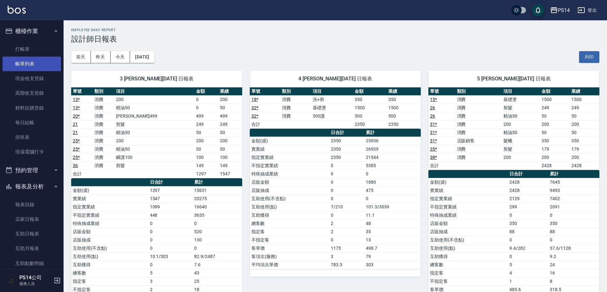
click at [27, 61] on link "帳單列表" at bounding box center [32, 64] width 59 height 15
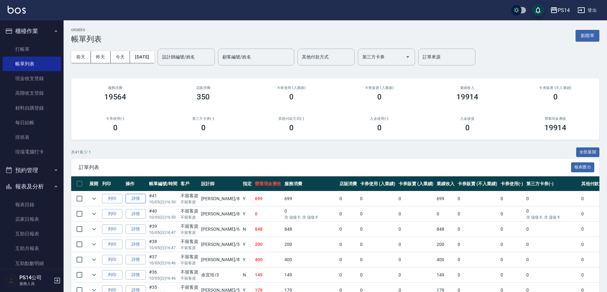
click at [129, 198] on link "詳情" at bounding box center [136, 199] width 20 height 10
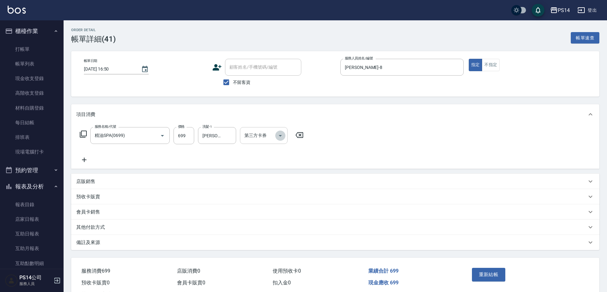
click at [284, 135] on icon "Open" at bounding box center [281, 136] width 8 height 8
click at [274, 180] on span "儲值卡" at bounding box center [264, 183] width 48 height 10
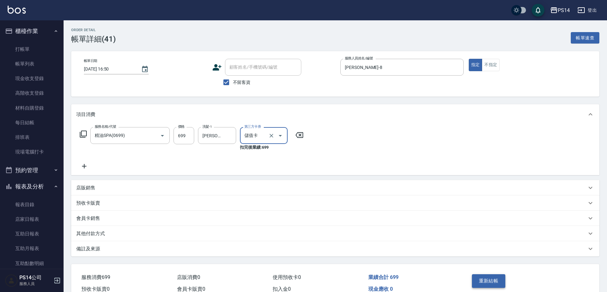
click at [481, 279] on button "重新結帳" at bounding box center [489, 280] width 34 height 13
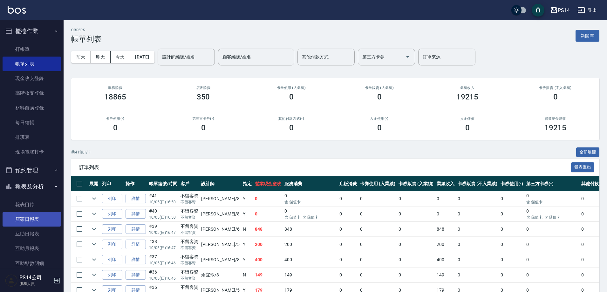
click at [29, 218] on link "店家日報表" at bounding box center [32, 219] width 59 height 15
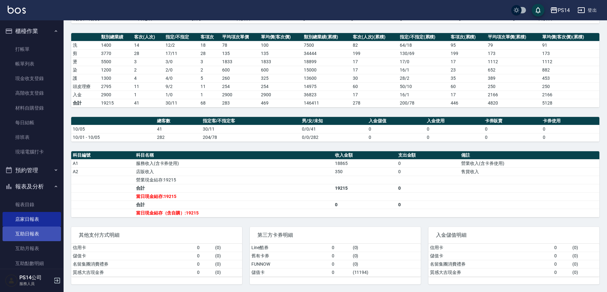
scroll to position [95, 0]
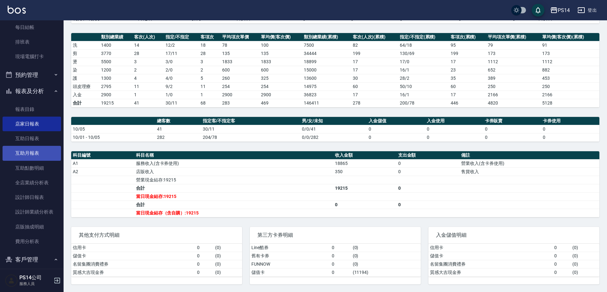
click at [30, 153] on link "互助月報表" at bounding box center [32, 153] width 59 height 15
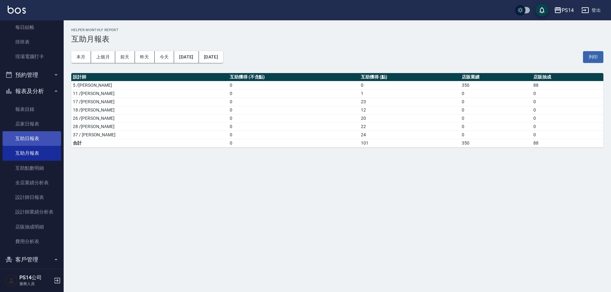
click at [37, 133] on link "互助日報表" at bounding box center [32, 138] width 59 height 15
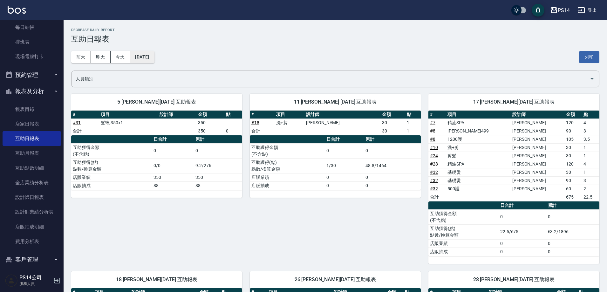
click at [151, 56] on button "[DATE]" at bounding box center [142, 57] width 24 height 12
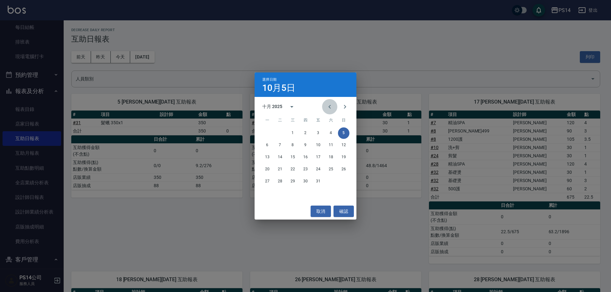
click at [333, 108] on icon "Previous month" at bounding box center [330, 107] width 8 height 8
click at [316, 132] on button "5" at bounding box center [317, 133] width 11 height 11
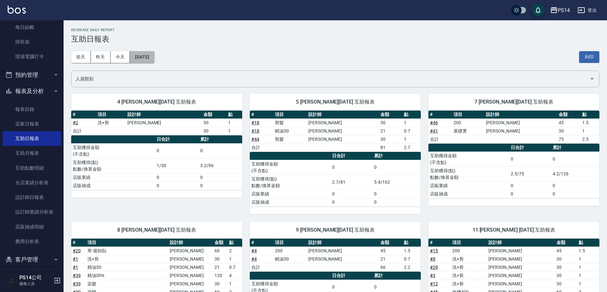
click at [149, 58] on button "[DATE]" at bounding box center [142, 57] width 24 height 12
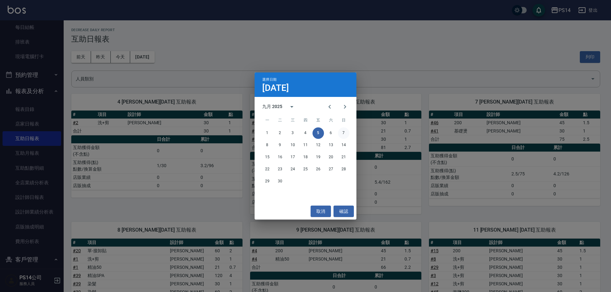
click at [344, 138] on button "7" at bounding box center [343, 133] width 11 height 11
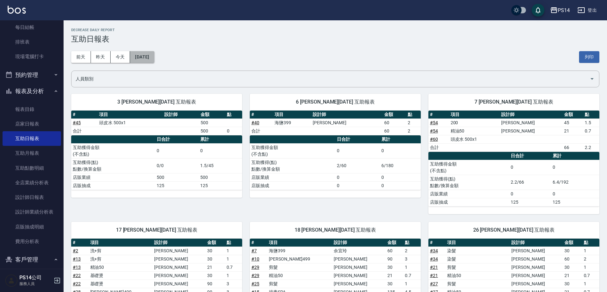
click at [146, 53] on button "[DATE]" at bounding box center [142, 57] width 24 height 12
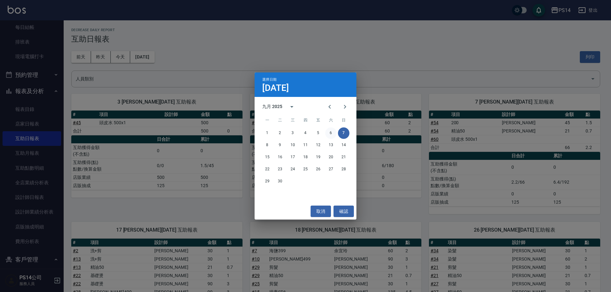
click at [329, 135] on button "6" at bounding box center [330, 133] width 11 height 11
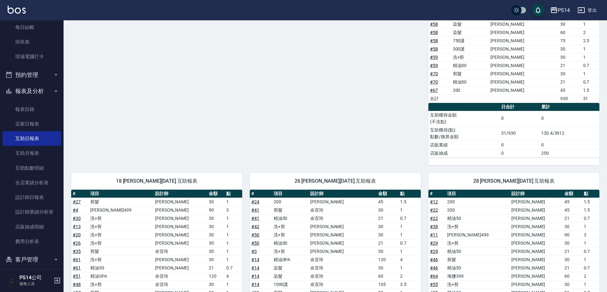
scroll to position [397, 0]
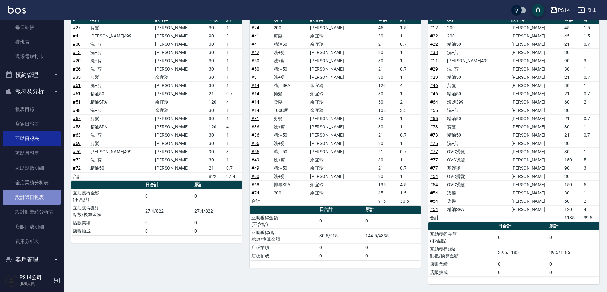
click at [33, 195] on link "設計師日報表" at bounding box center [32, 197] width 59 height 15
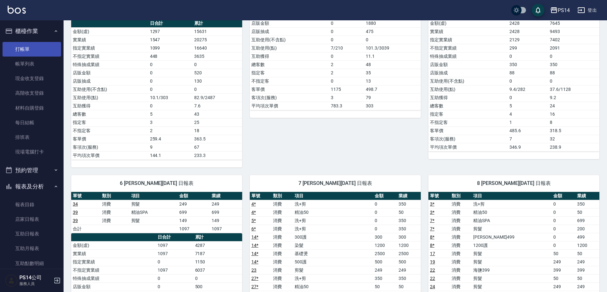
click at [31, 43] on link "打帳單" at bounding box center [32, 49] width 59 height 15
